Goal: Transaction & Acquisition: Purchase product/service

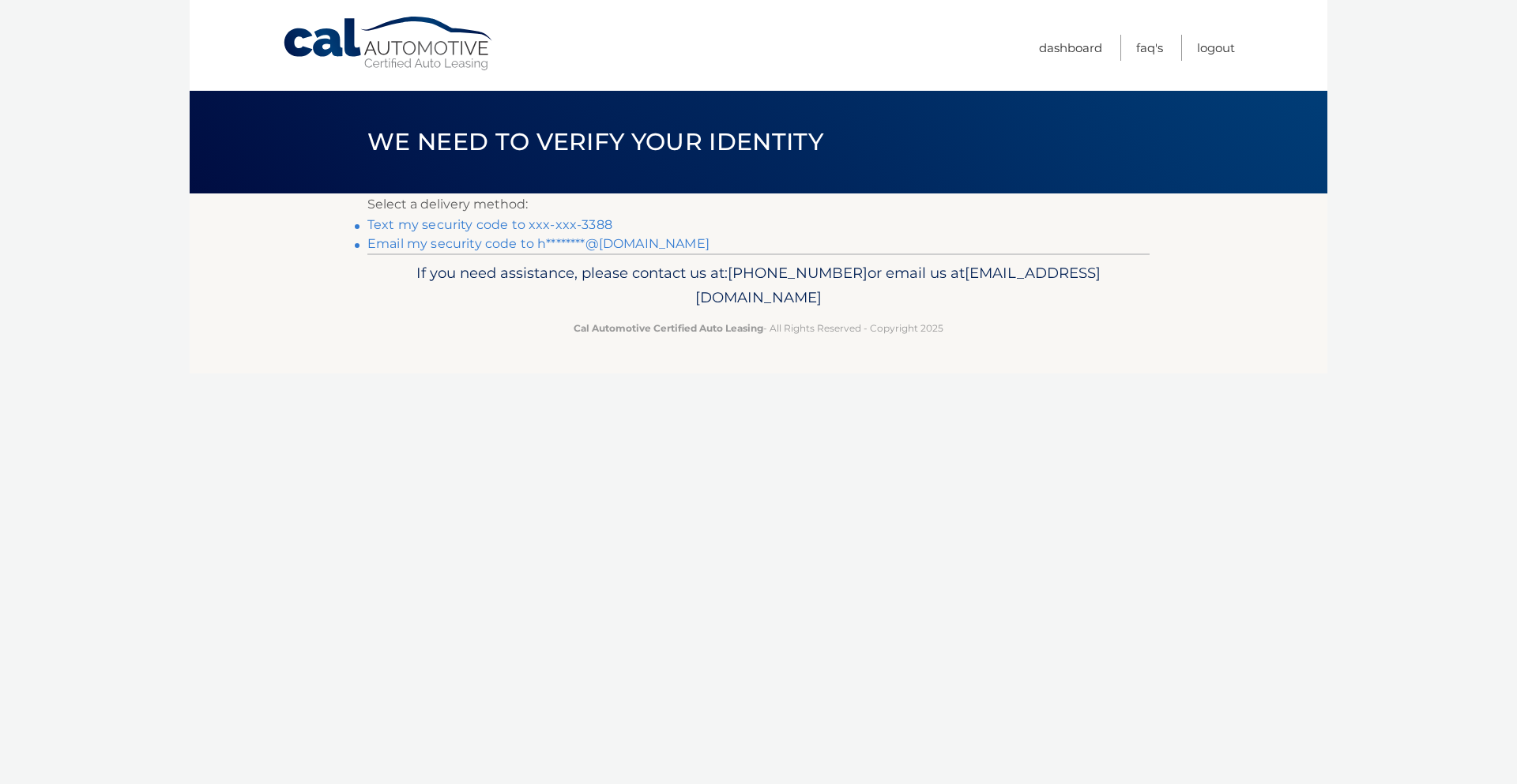
click at [561, 227] on link "Text my security code to xxx-xxx-3388" at bounding box center [490, 224] width 245 height 15
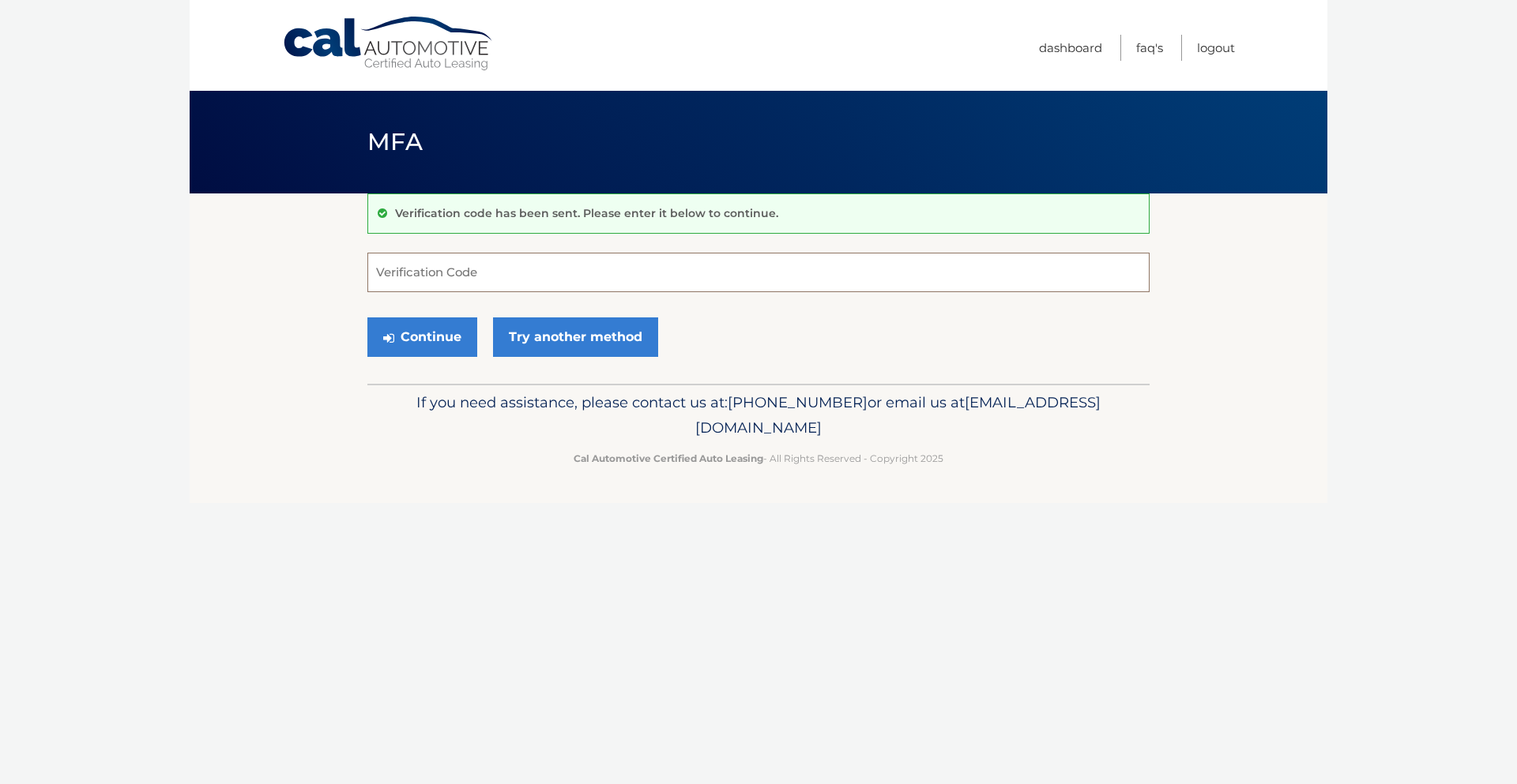
click at [511, 270] on input "Verification Code" at bounding box center [758, 273] width 783 height 39
type input "676011"
click at [461, 330] on button "Continue" at bounding box center [422, 337] width 110 height 39
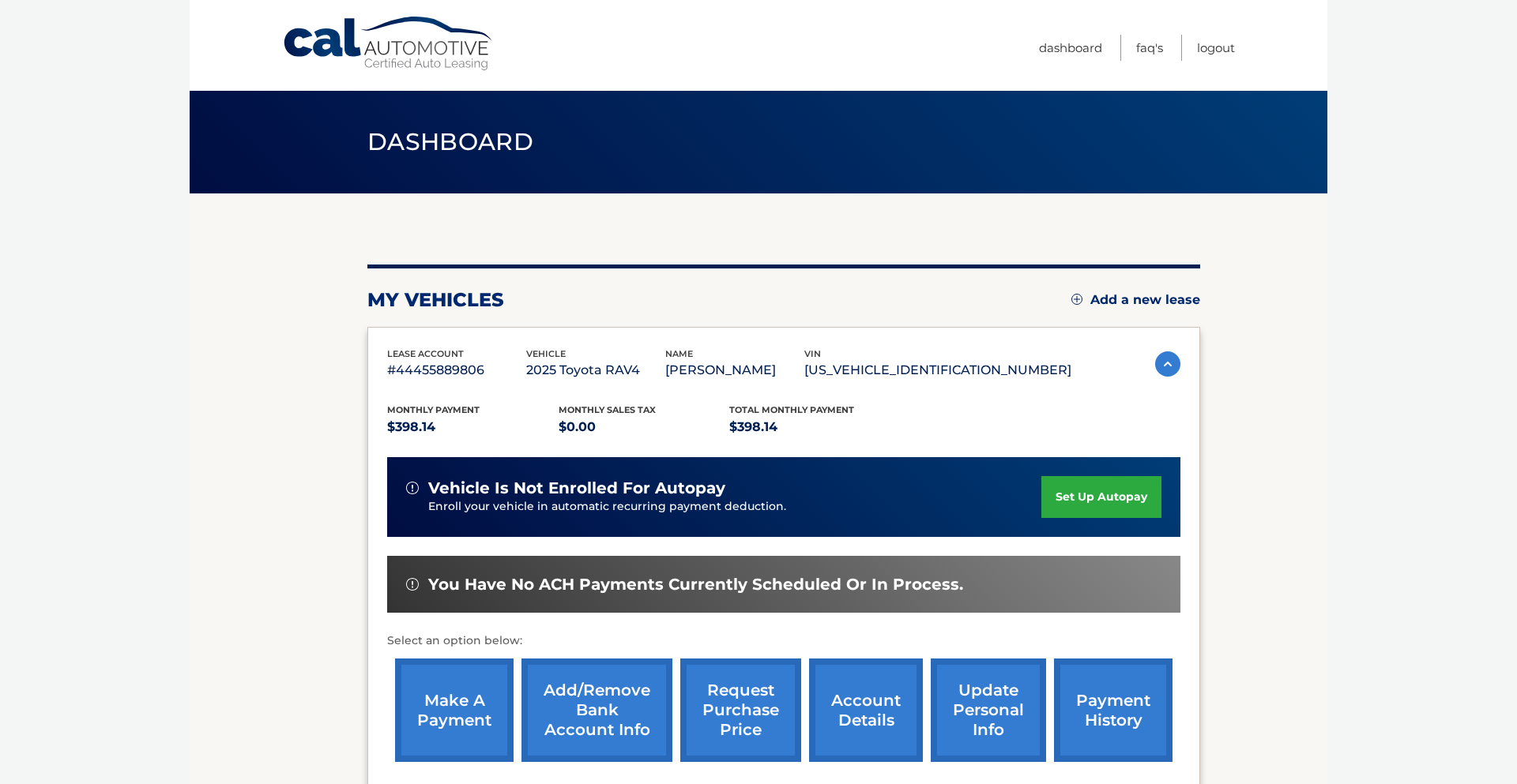
click at [456, 709] on link "make a payment" at bounding box center [454, 711] width 119 height 104
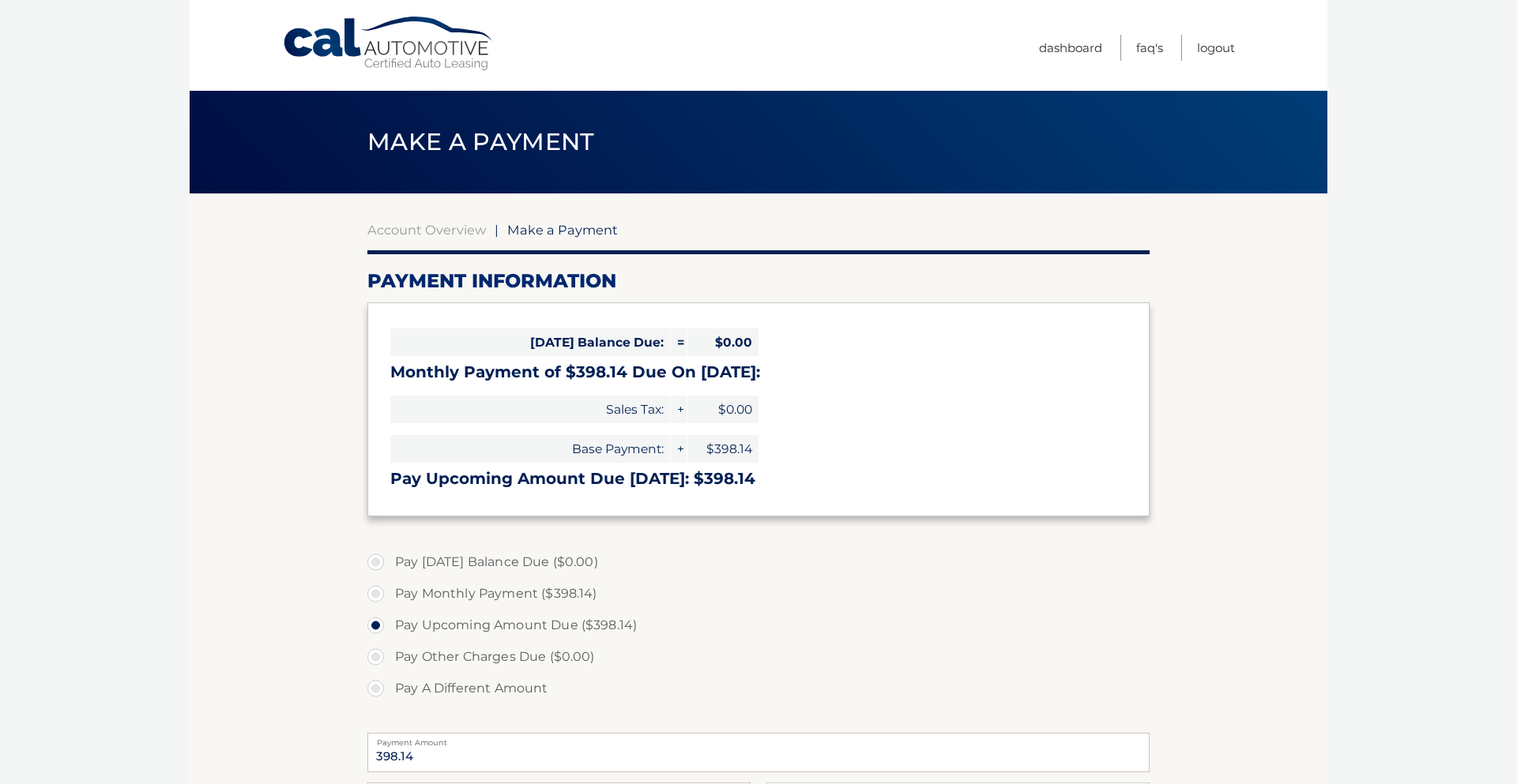
select select "OGQ0YmE0ZDgtMDYxZi00YjJkLThlZTAtMmE2MjY0OTU3MDhi"
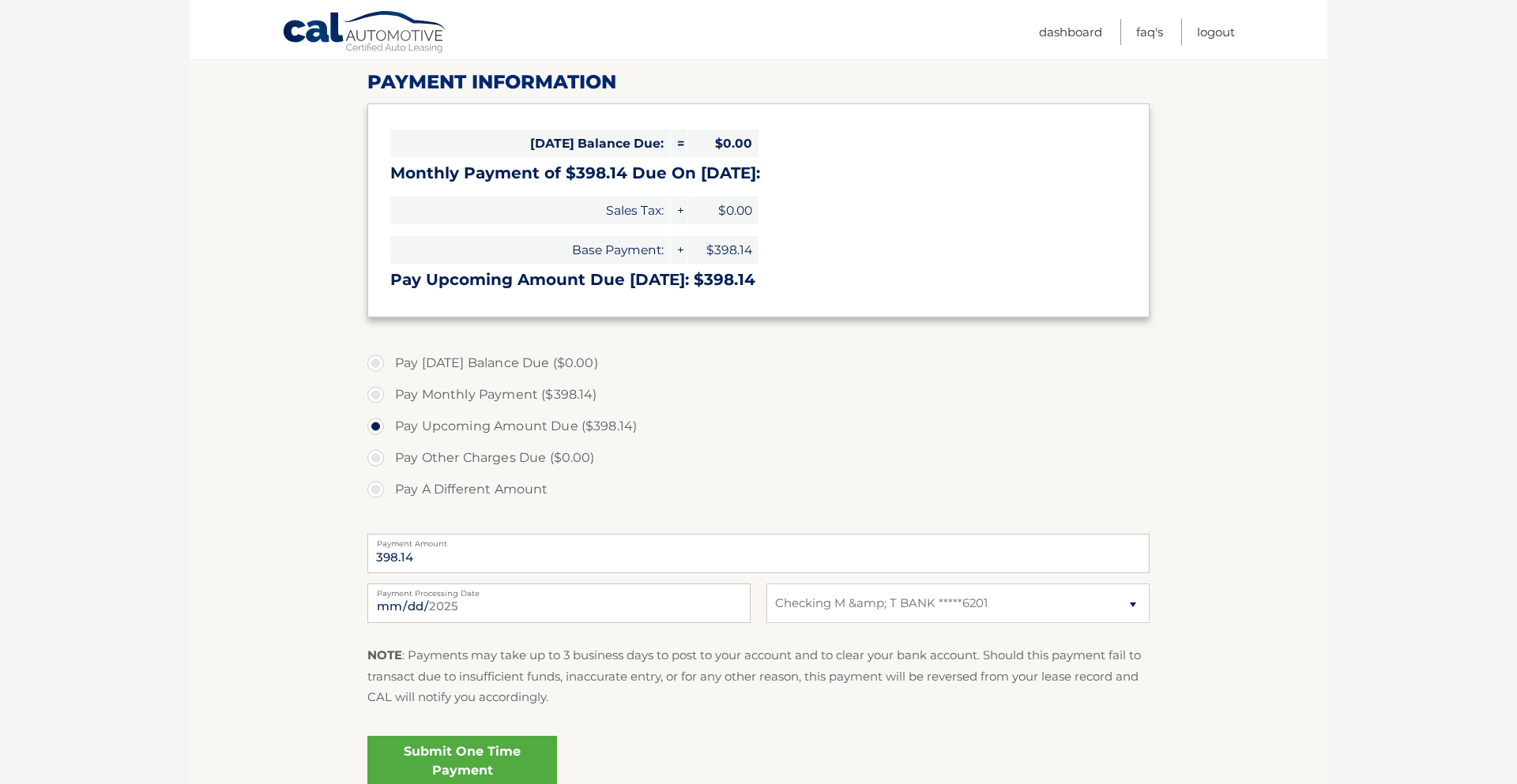
scroll to position [221, 0]
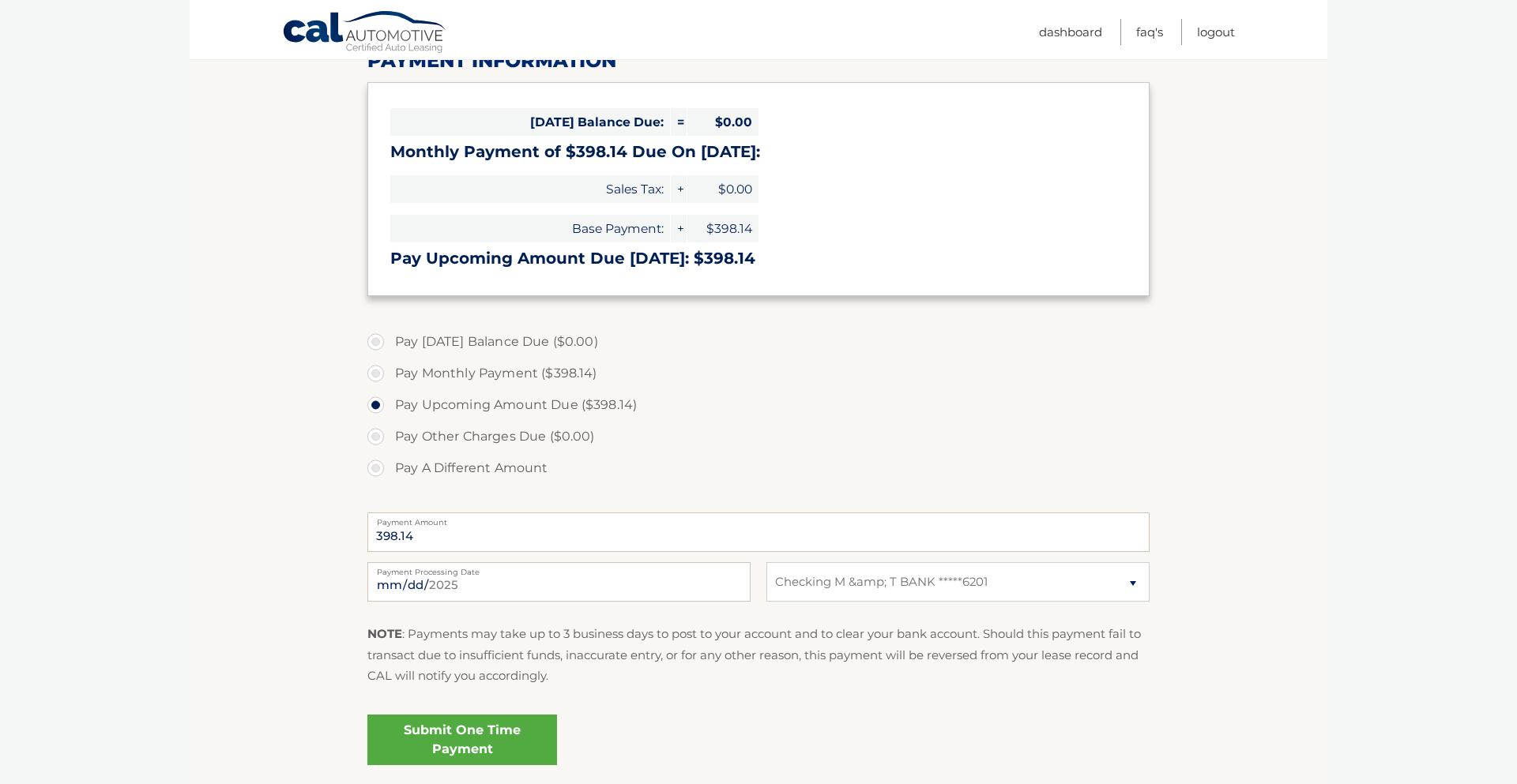
click at [521, 721] on link "Submit One Time Payment" at bounding box center [462, 740] width 190 height 51
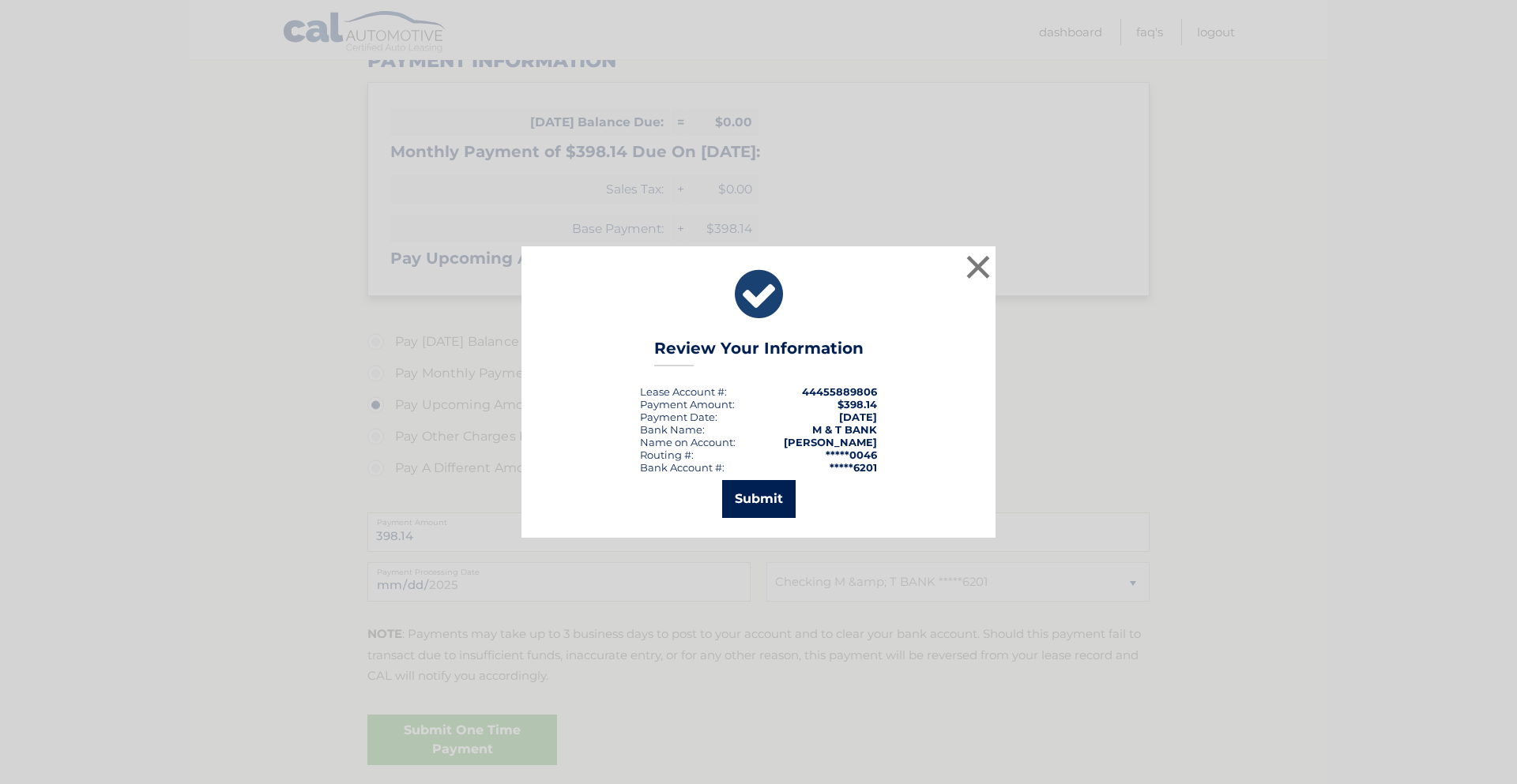
click at [755, 505] on button "Submit" at bounding box center [759, 499] width 73 height 38
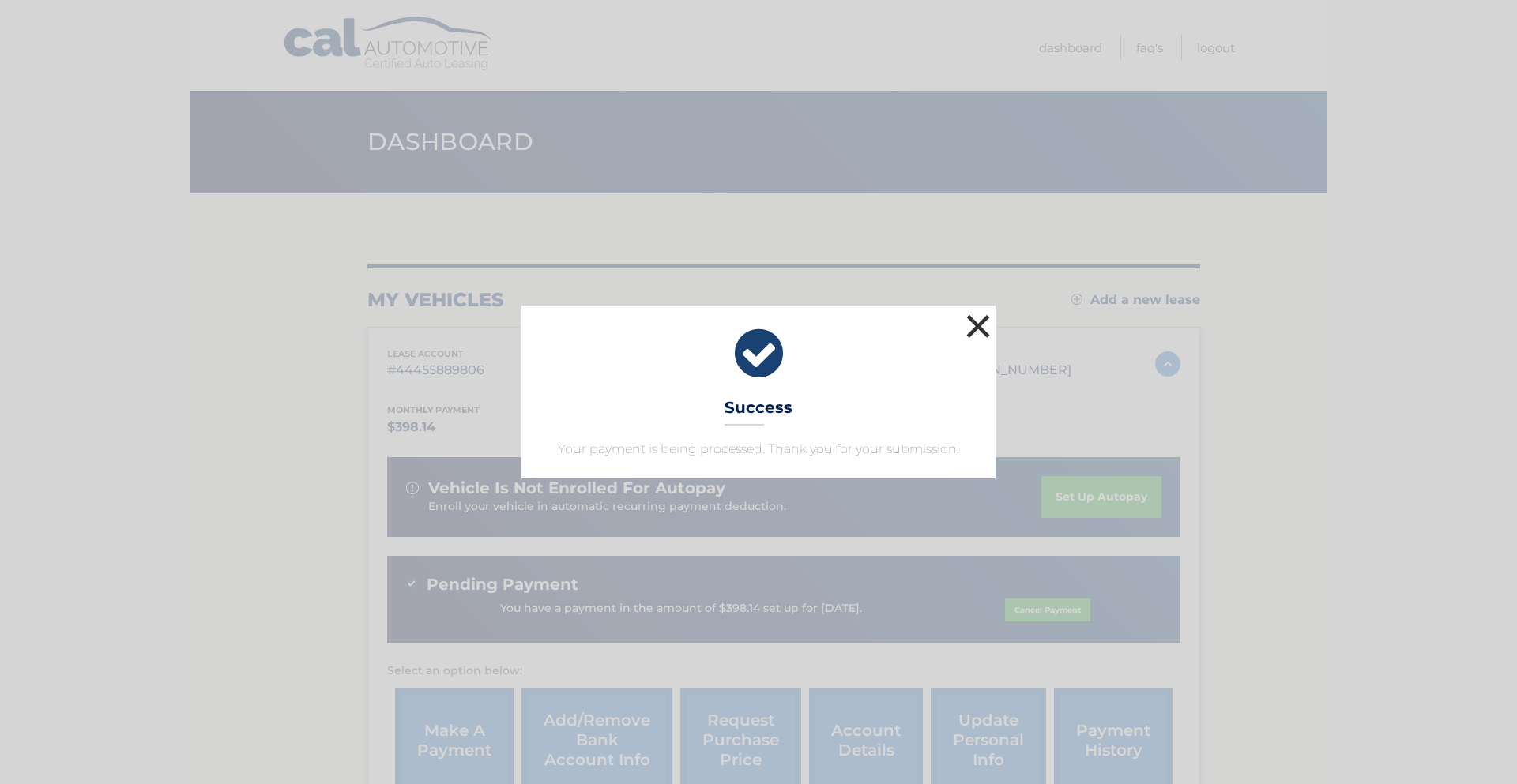
click at [987, 331] on button "×" at bounding box center [978, 325] width 31 height 31
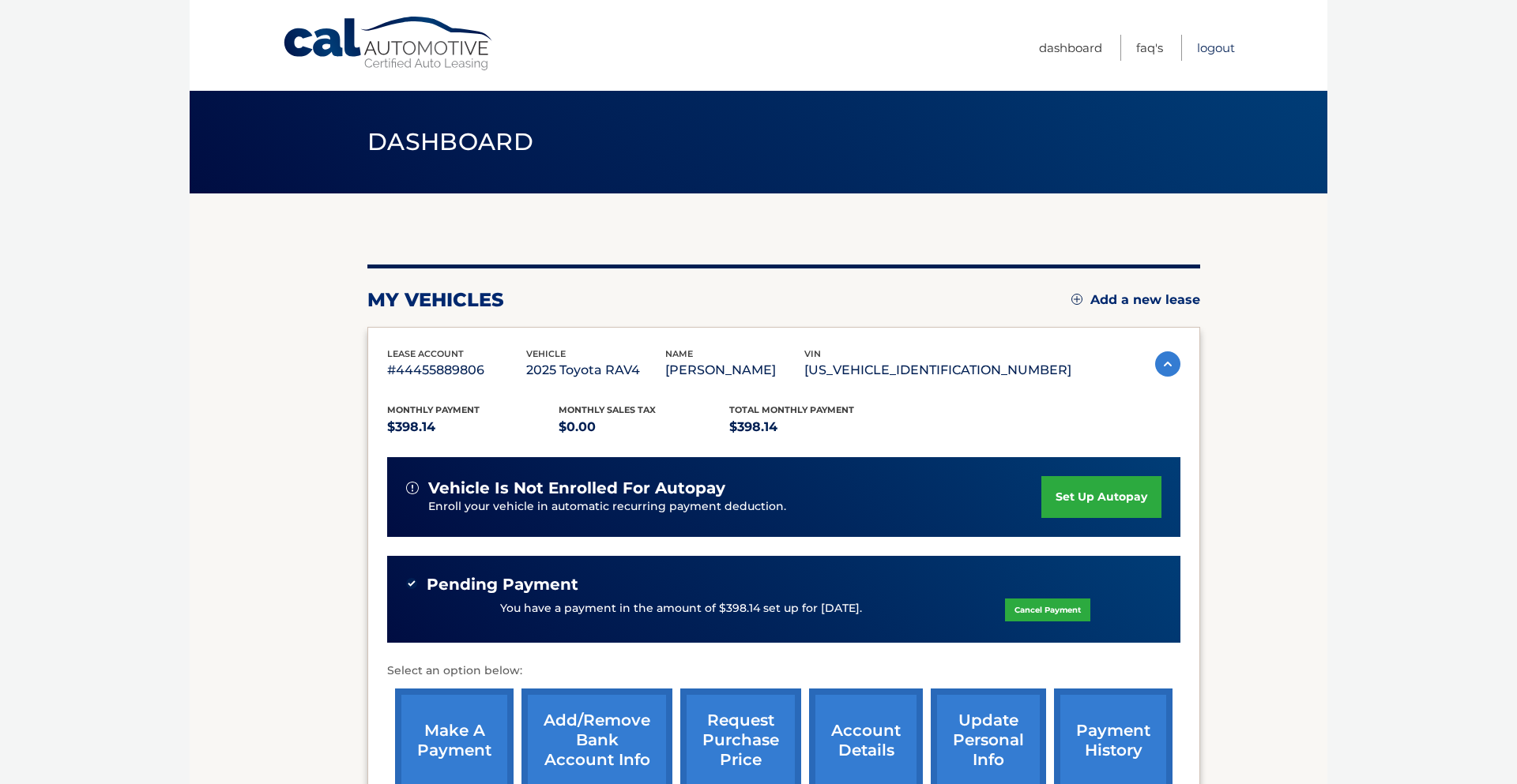
click at [1211, 44] on link "Logout" at bounding box center [1216, 47] width 38 height 26
